Goal: Transaction & Acquisition: Obtain resource

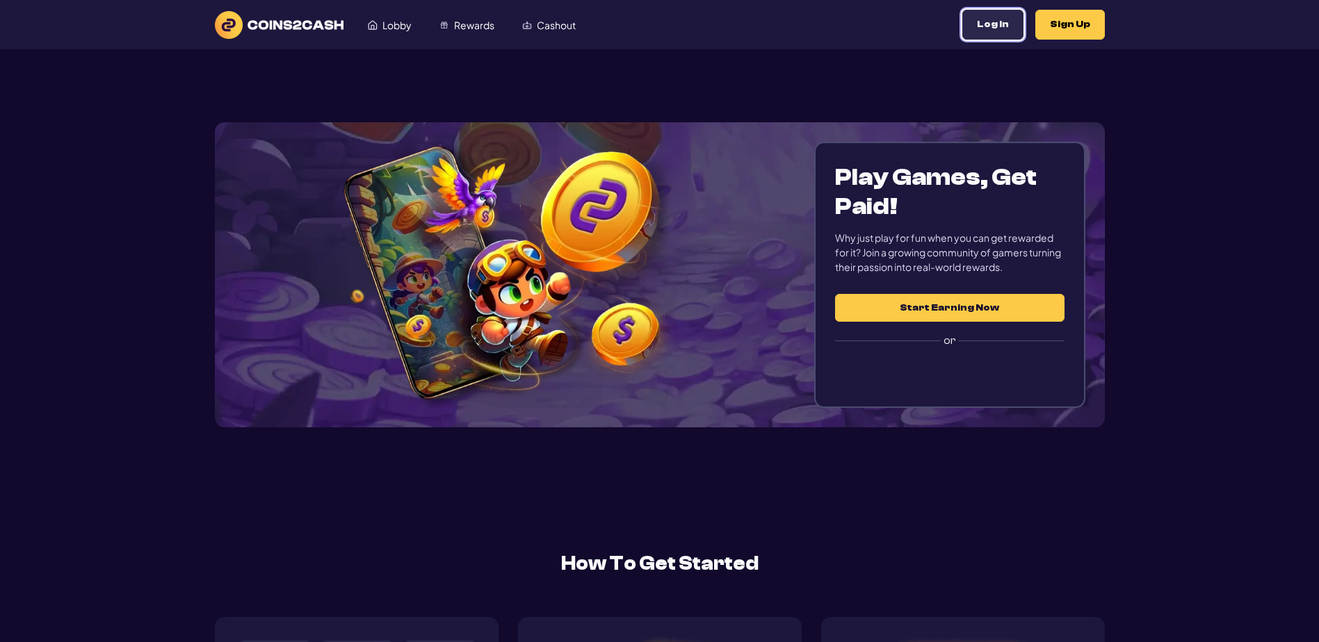
click at [962, 40] on button "Log In" at bounding box center [992, 25] width 61 height 30
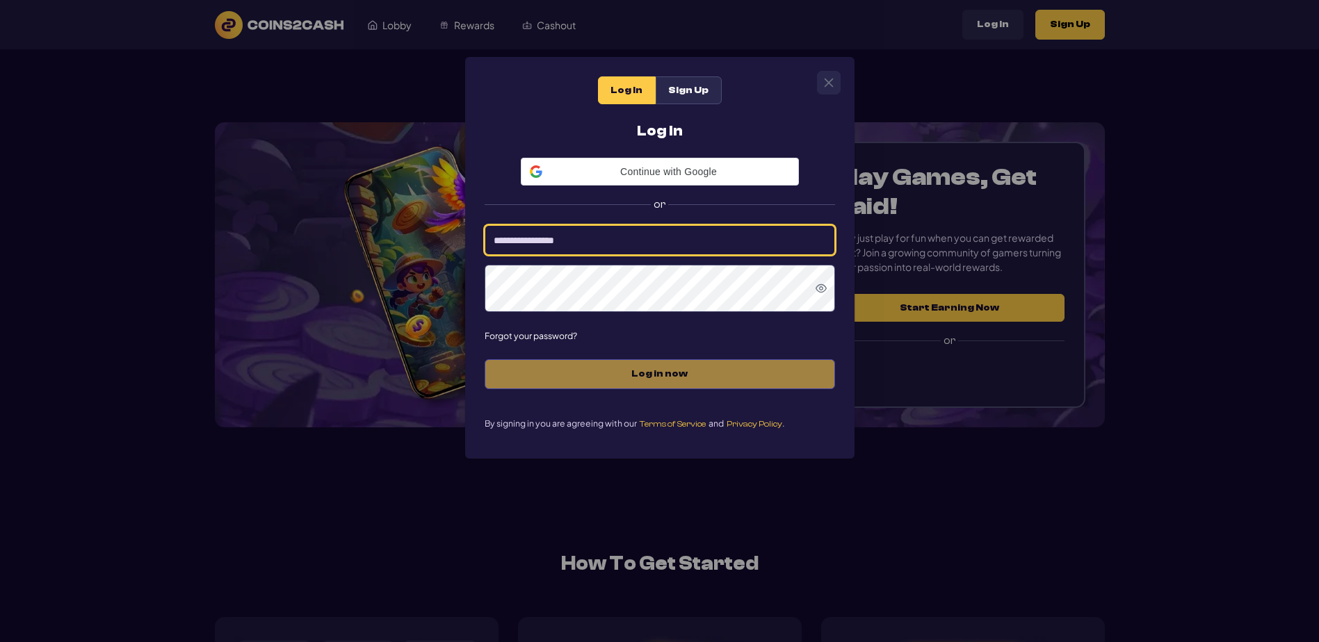
type input "*********"
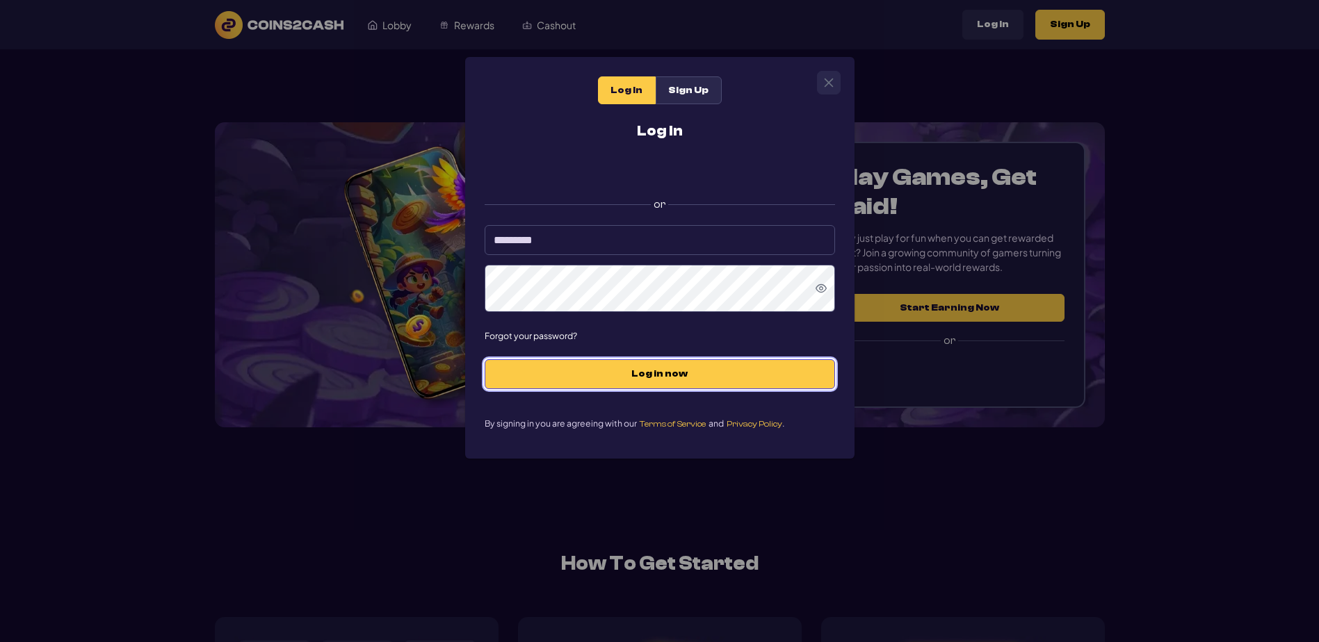
click at [688, 389] on button "Log in now" at bounding box center [660, 374] width 350 height 30
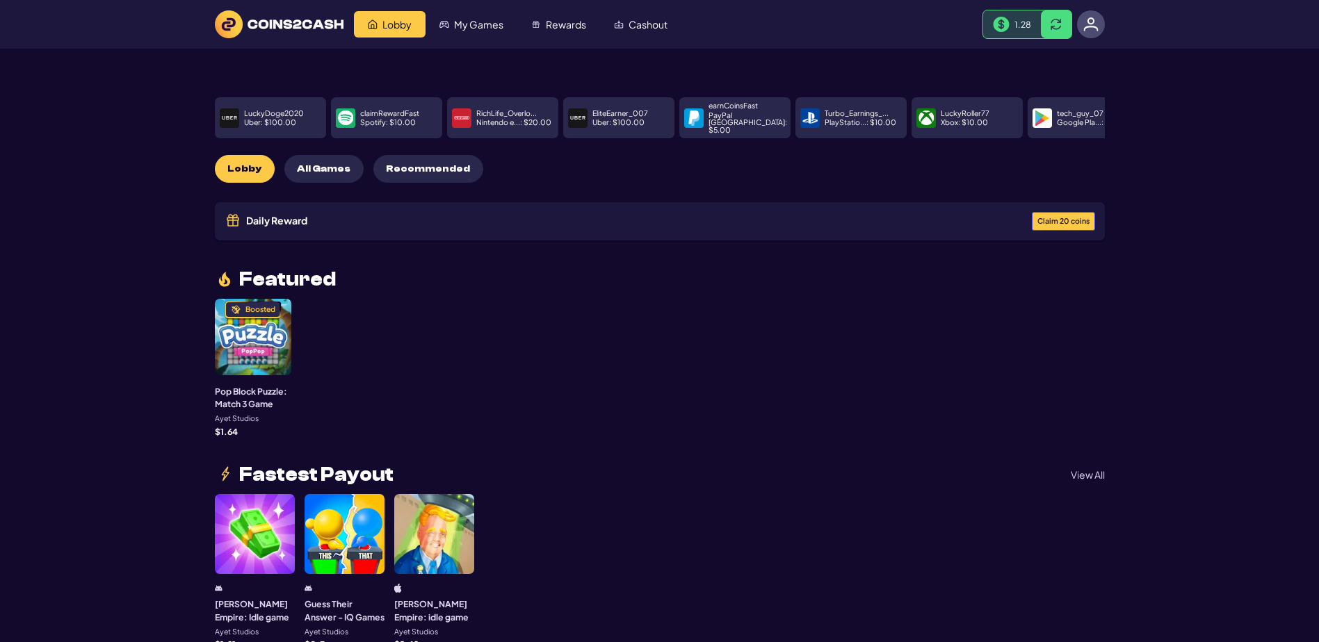
click at [1039, 225] on span "Claim 20 coins" at bounding box center [1063, 222] width 52 height 8
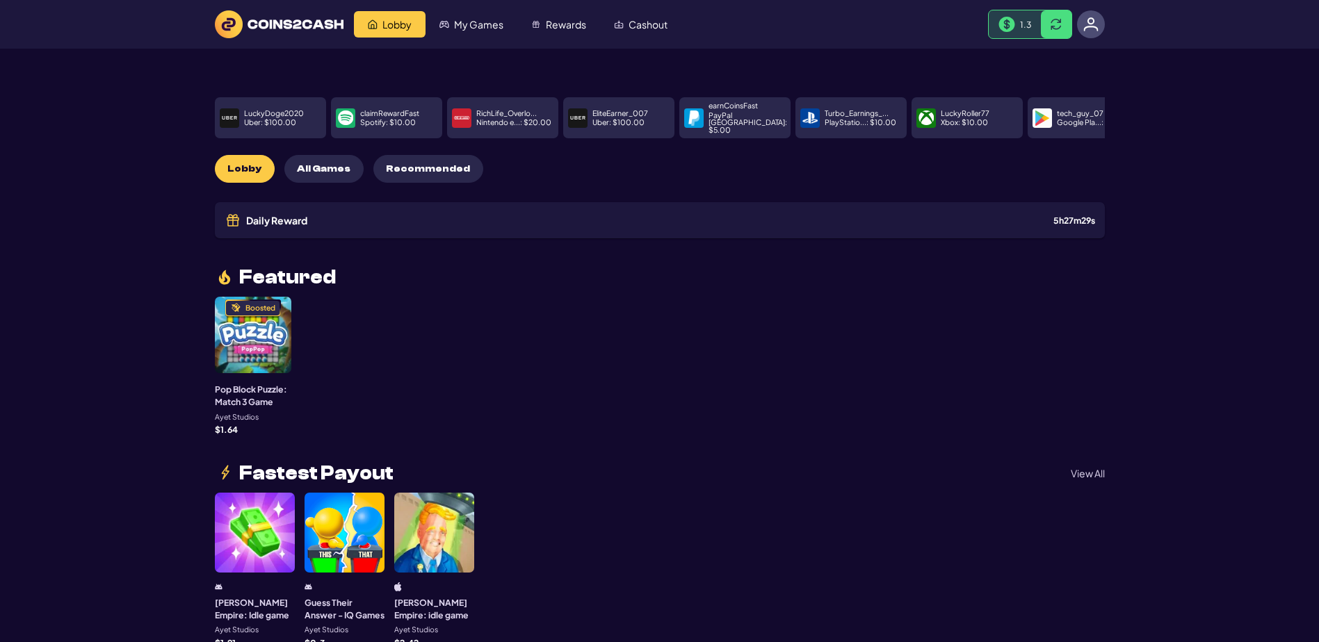
click at [1193, 258] on div "Daily Reward Received! Congratulations! You’ve received a reward: 20 C2C coins.…" at bounding box center [659, 321] width 1319 height 642
click at [348, 175] on span "All Games" at bounding box center [324, 169] width 54 height 12
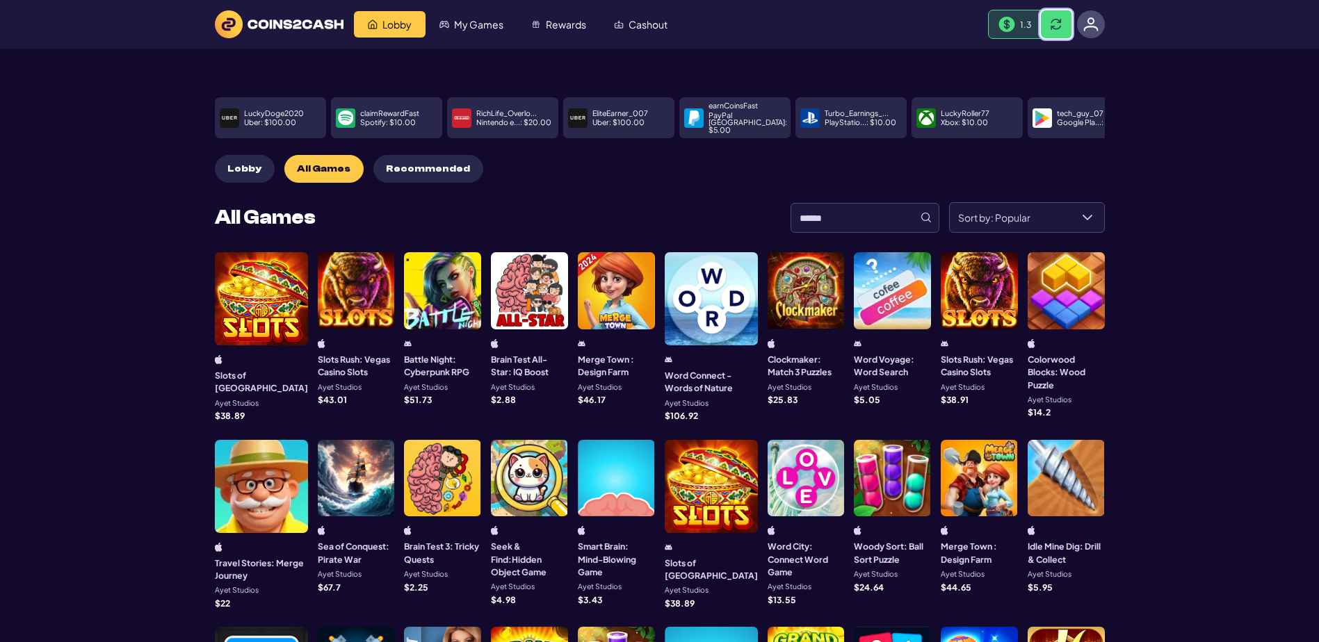
click at [1042, 38] on button at bounding box center [1056, 24] width 31 height 28
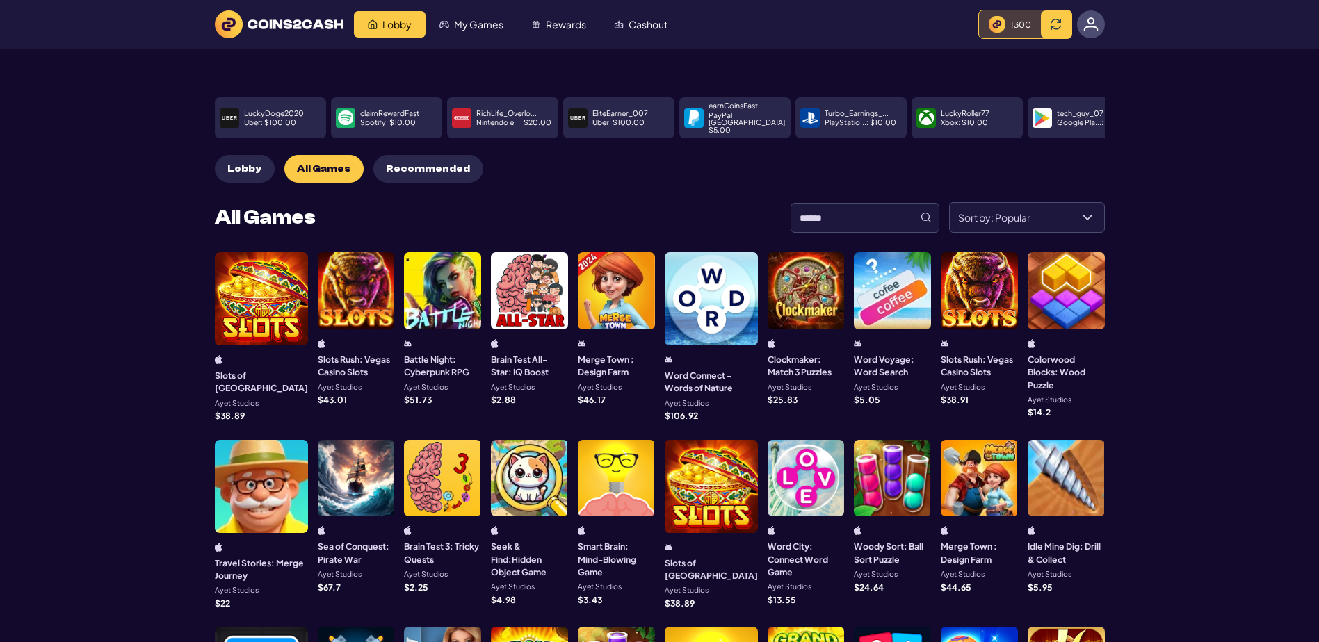
click at [1010, 31] on div "1300" at bounding box center [1020, 24] width 21 height 13
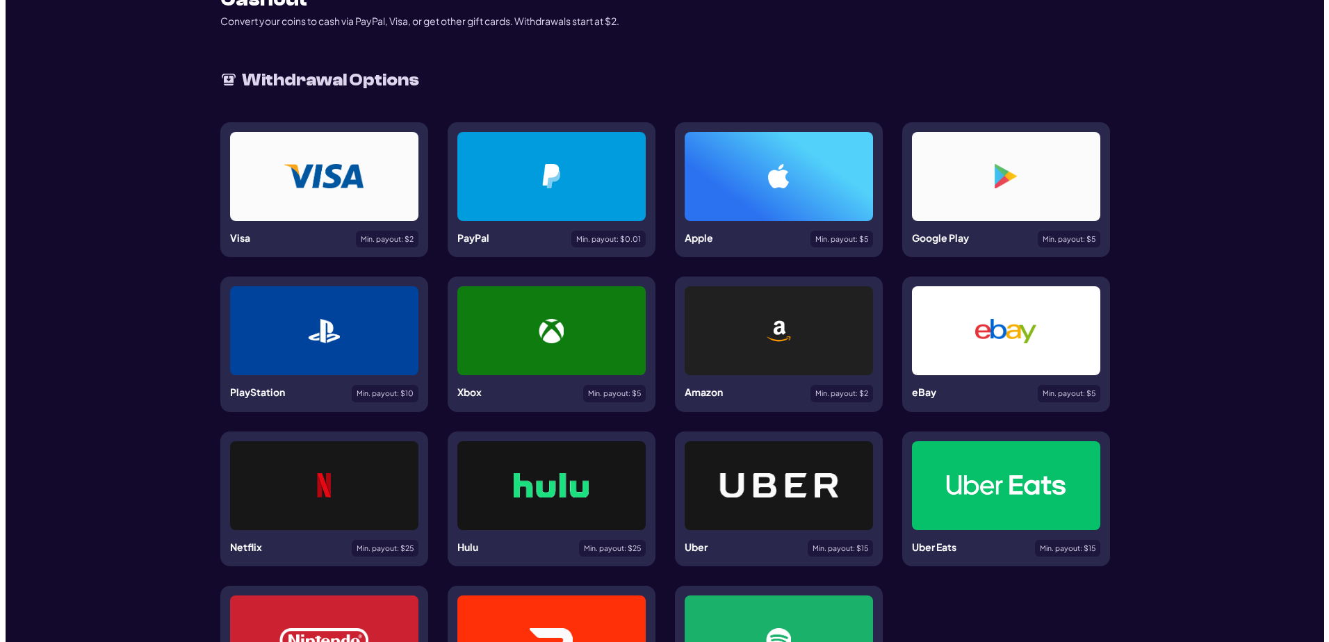
scroll to position [139, 0]
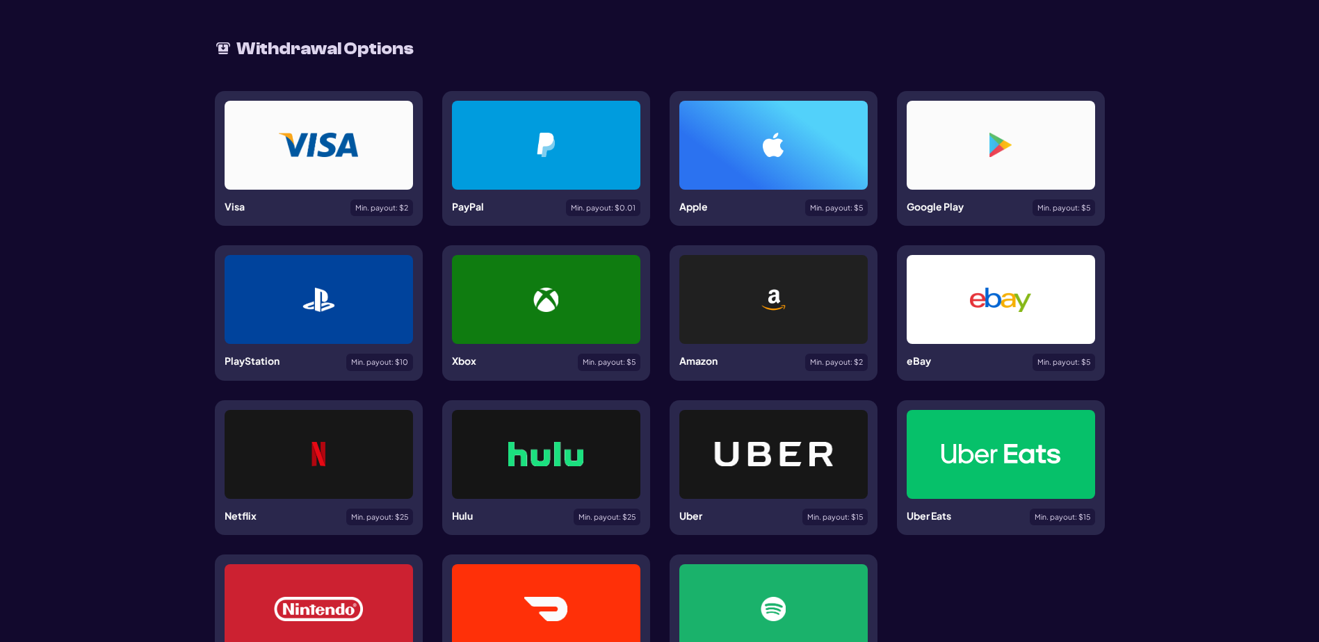
click at [548, 190] on div at bounding box center [546, 145] width 188 height 89
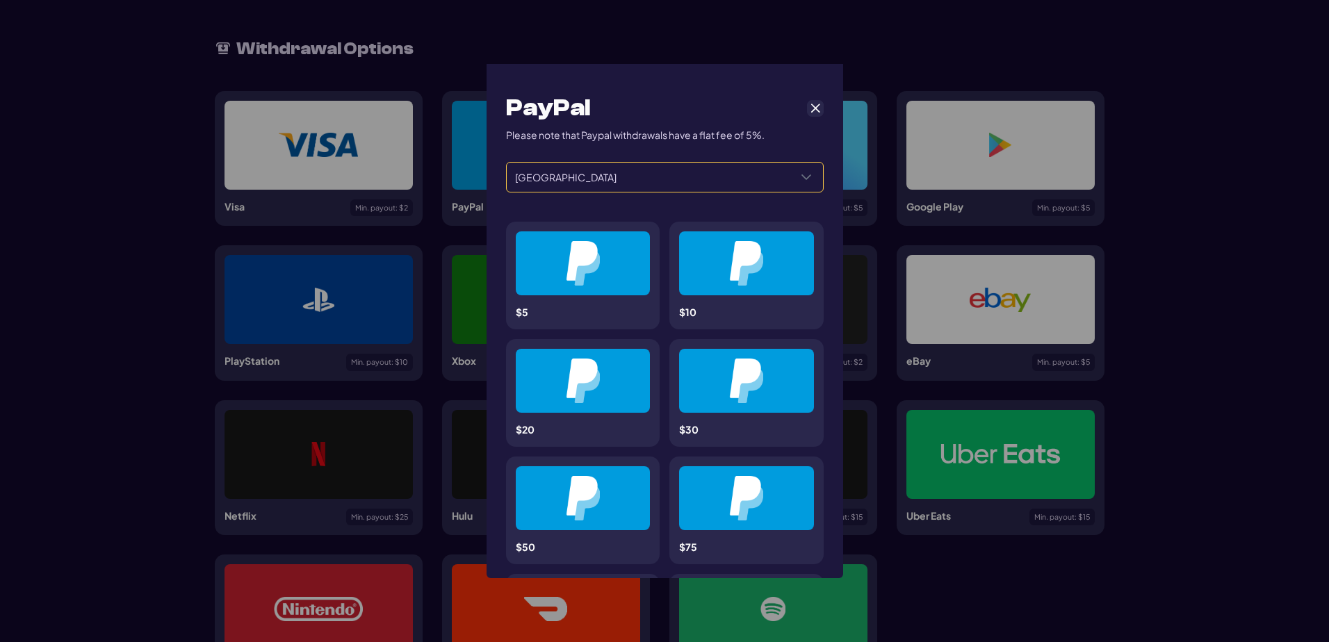
click at [692, 192] on span "United States" at bounding box center [648, 177] width 283 height 29
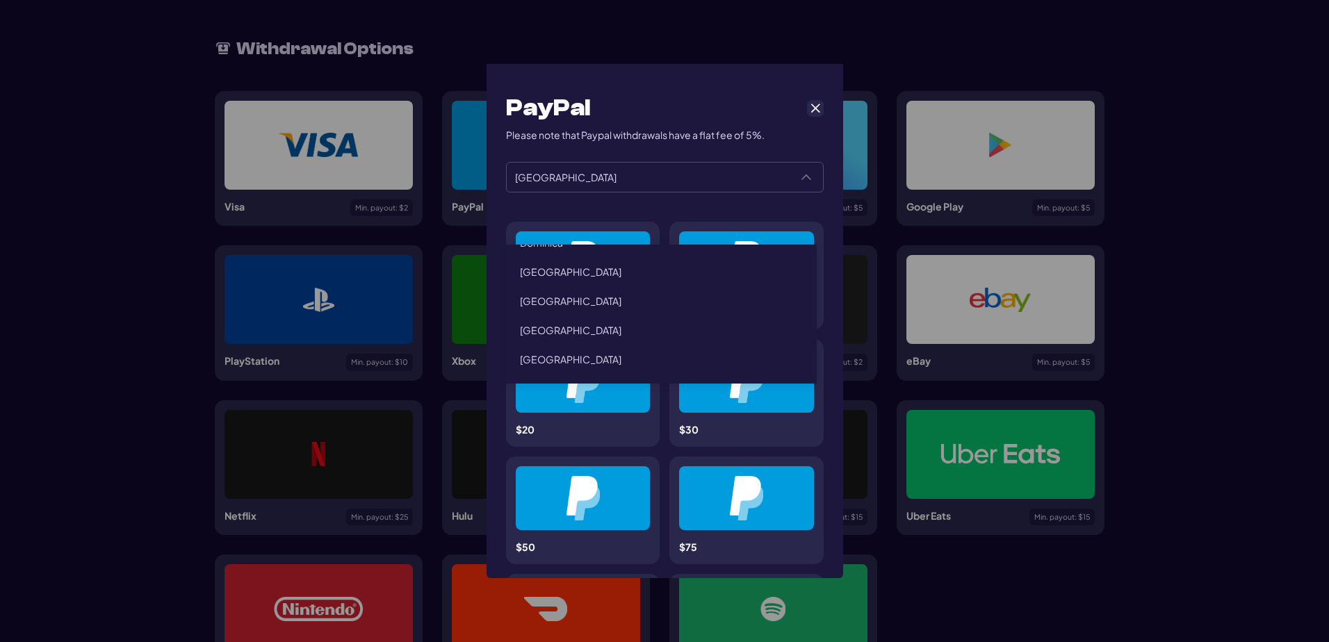
scroll to position [826, 0]
type input "******"
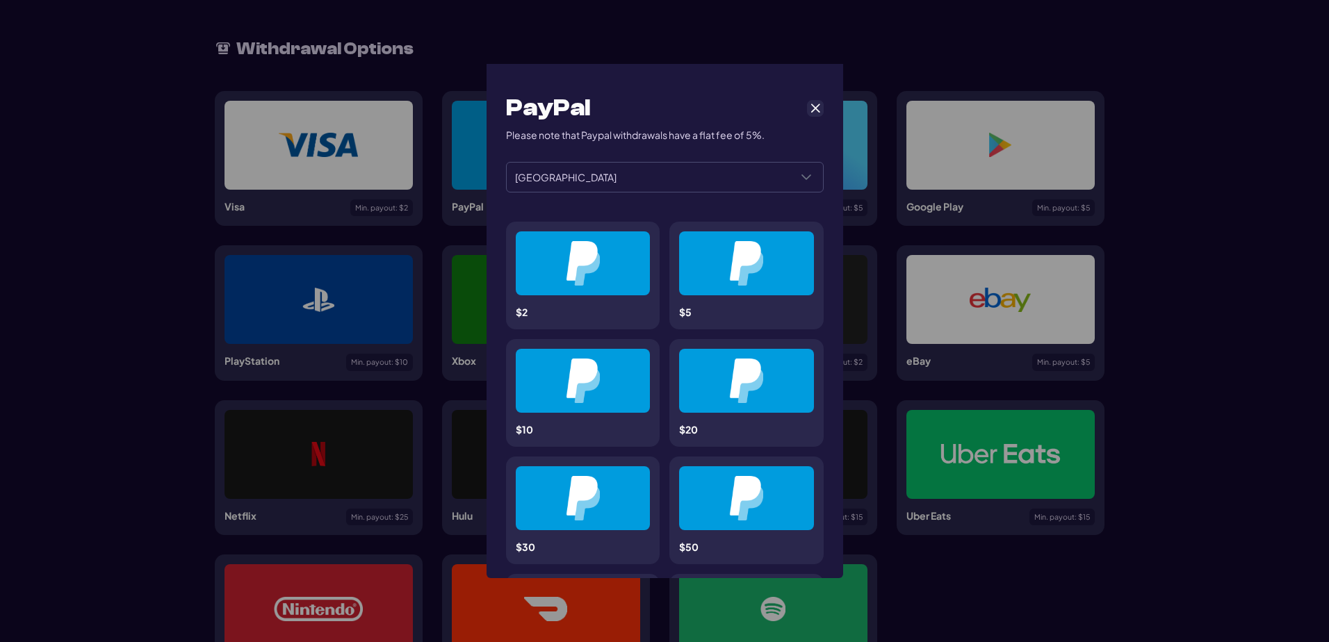
click at [566, 286] on img at bounding box center [583, 263] width 34 height 45
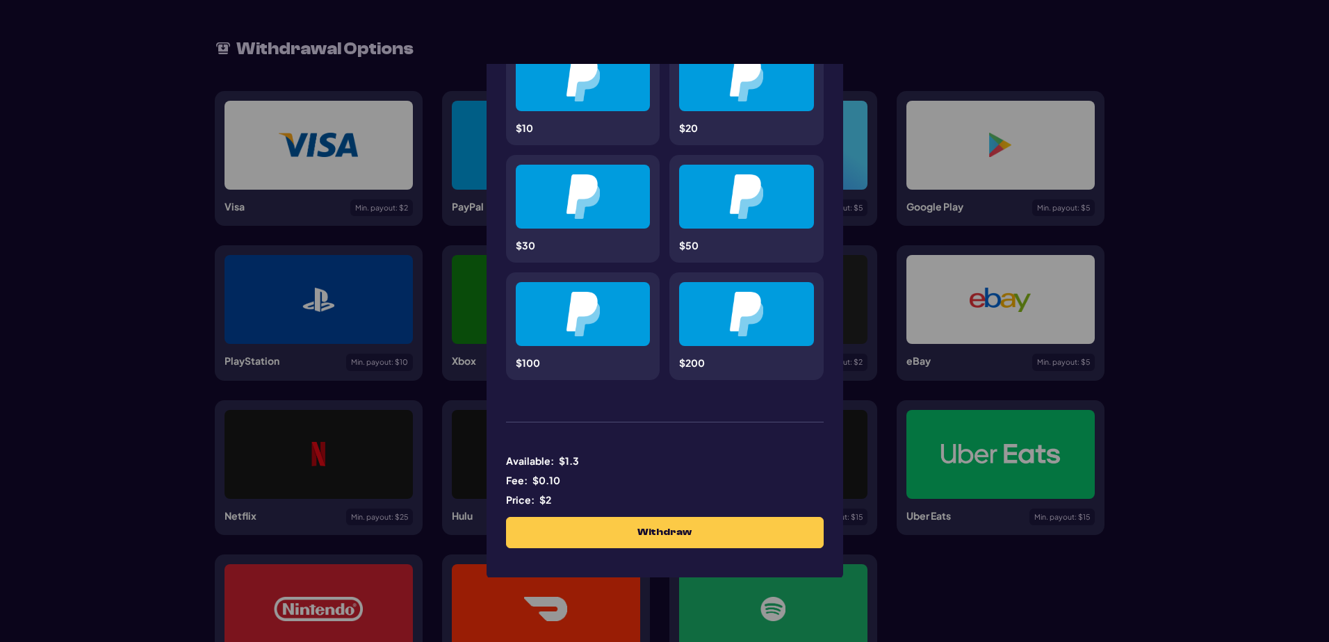
scroll to position [446, 0]
click at [1188, 223] on div "PayPal Please note that Paypal withdrawals have a flat fee of 5%. ****** ******…" at bounding box center [664, 321] width 1329 height 642
